Goal: Task Accomplishment & Management: Use online tool/utility

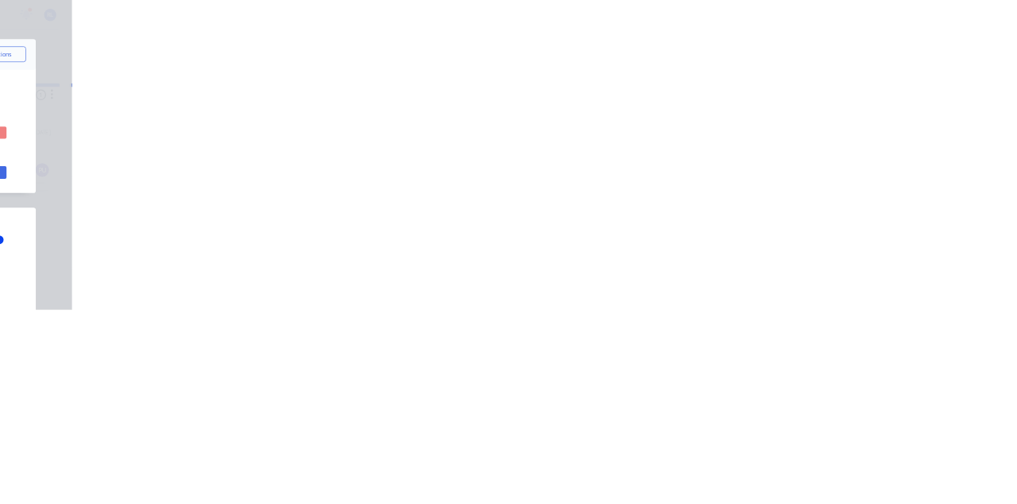
click at [850, 94] on button "Close" at bounding box center [821, 87] width 58 height 25
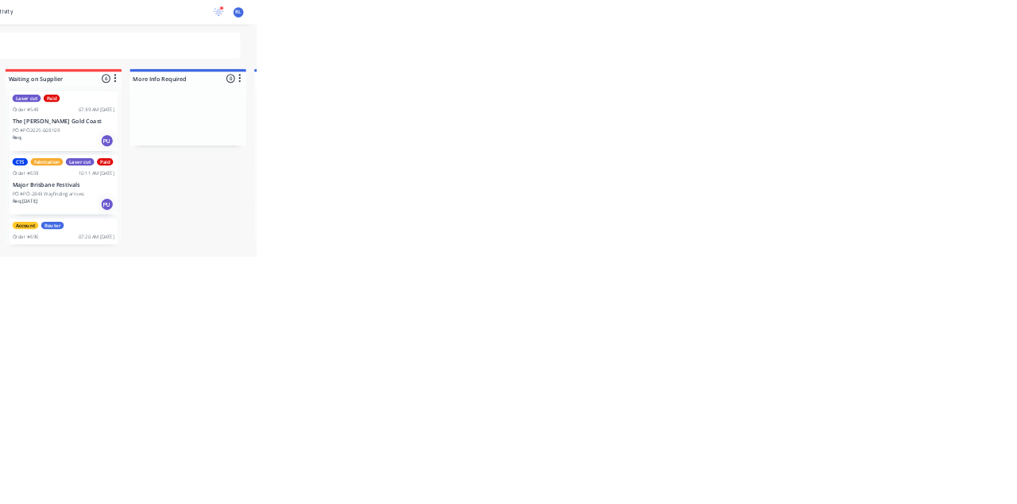
scroll to position [22, 0]
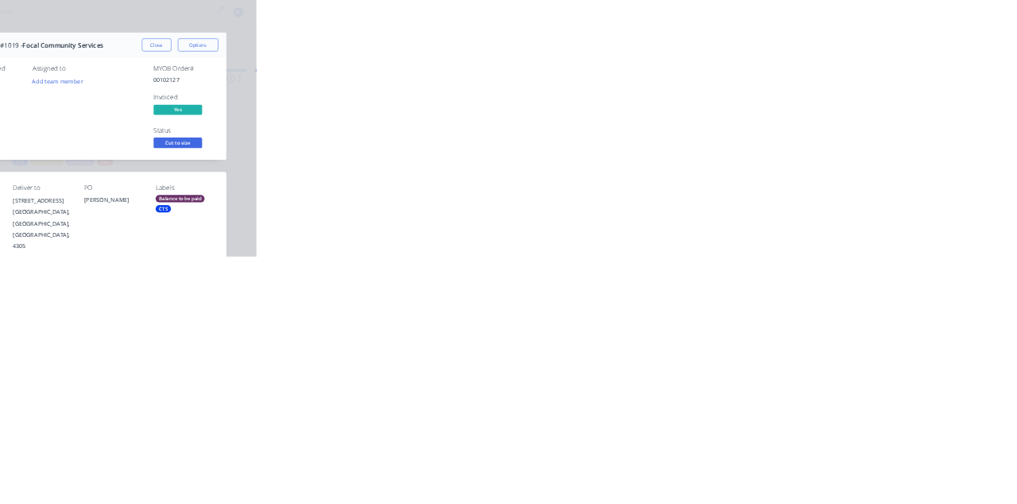
click at [211, 149] on button "Collaborate" at bounding box center [135, 139] width 151 height 40
